Goal: Information Seeking & Learning: Understand process/instructions

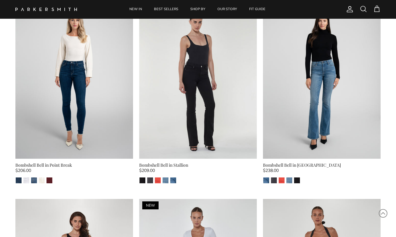
scroll to position [442, 0]
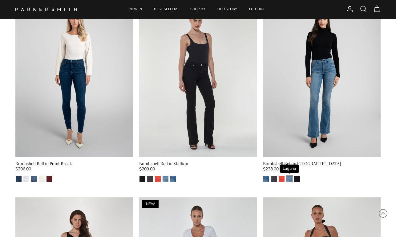
click at [289, 177] on img "Laguna" at bounding box center [289, 179] width 6 height 6
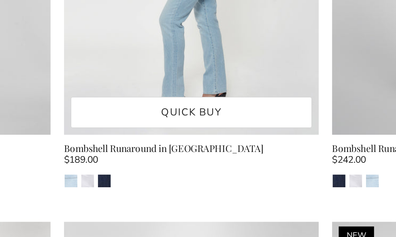
scroll to position [1009, 0]
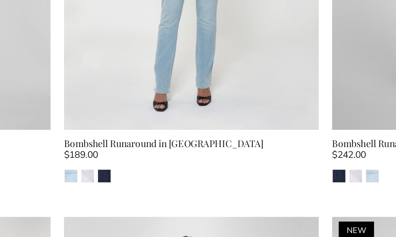
click at [139, 191] on div "Bombshell Runaround in Riviera" at bounding box center [197, 194] width 117 height 7
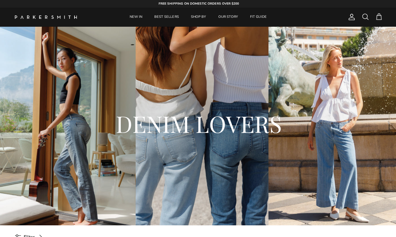
scroll to position [0, 0]
click at [256, 17] on link "FIT GUIDE" at bounding box center [256, 17] width 27 height 19
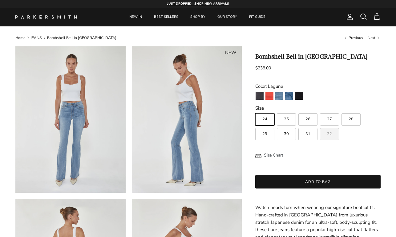
click at [331, 136] on span "32" at bounding box center [329, 134] width 5 height 4
click at [255, 111] on input "32" at bounding box center [255, 111] width 0 height 0
radio input "true"
click at [309, 134] on span "31" at bounding box center [307, 134] width 5 height 4
click at [255, 111] on input "31" at bounding box center [255, 111] width 0 height 0
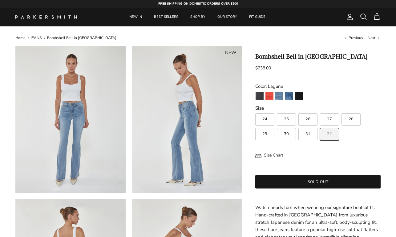
radio input "true"
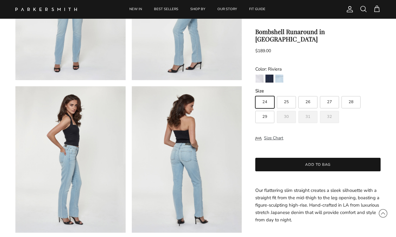
scroll to position [119, 0]
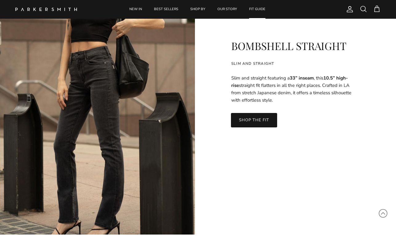
scroll to position [1330, 0]
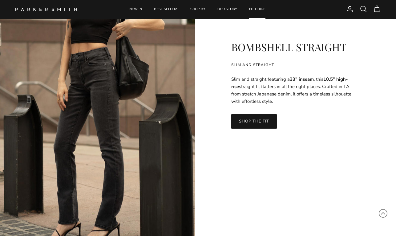
click at [255, 121] on link "SHOP THE FIT" at bounding box center [254, 121] width 46 height 14
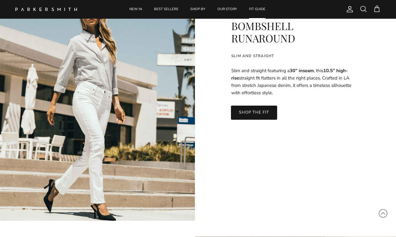
scroll to position [1978, 0]
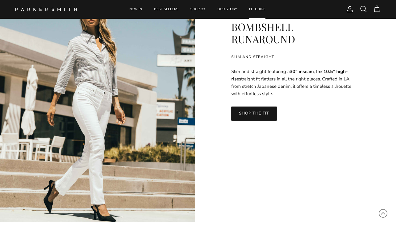
click at [249, 112] on link "SHOP THE FIT" at bounding box center [254, 114] width 46 height 14
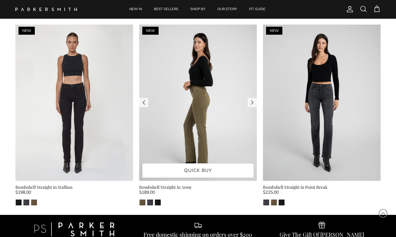
scroll to position [25, 0]
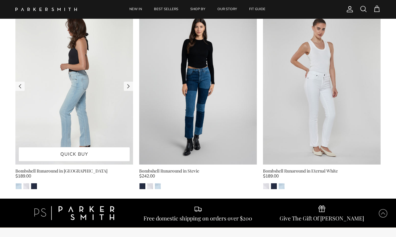
scroll to position [19, 0]
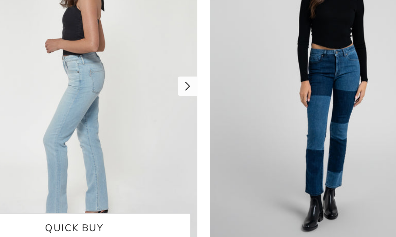
click at [124, 103] on link "Next" at bounding box center [128, 107] width 9 height 9
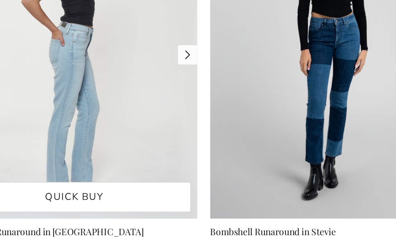
click at [124, 103] on link "Next" at bounding box center [128, 107] width 9 height 9
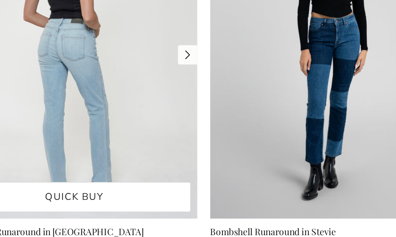
click at [124, 103] on link "Next" at bounding box center [128, 107] width 9 height 9
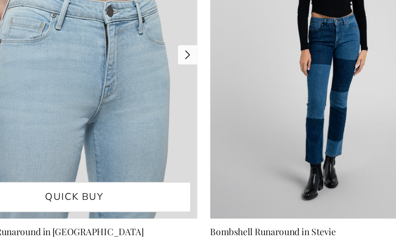
click at [124, 103] on link "Next" at bounding box center [128, 107] width 9 height 9
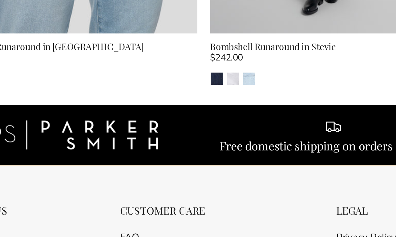
scroll to position [126, 0]
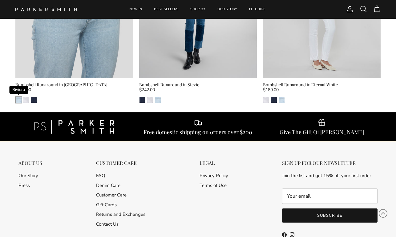
click at [18, 98] on img "Riviera" at bounding box center [19, 100] width 6 height 6
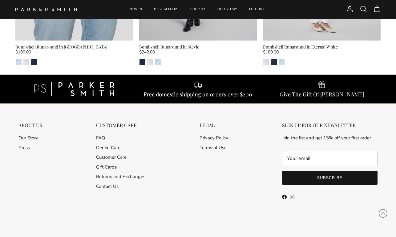
scroll to position [180, 0]
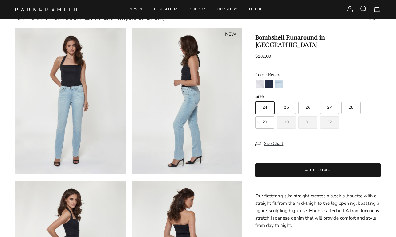
scroll to position [22, 0]
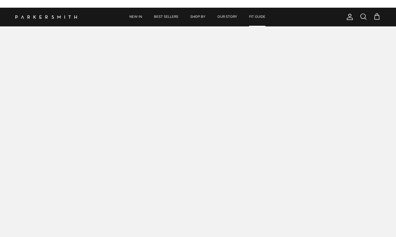
scroll to position [1978, 0]
